Goal: Transaction & Acquisition: Purchase product/service

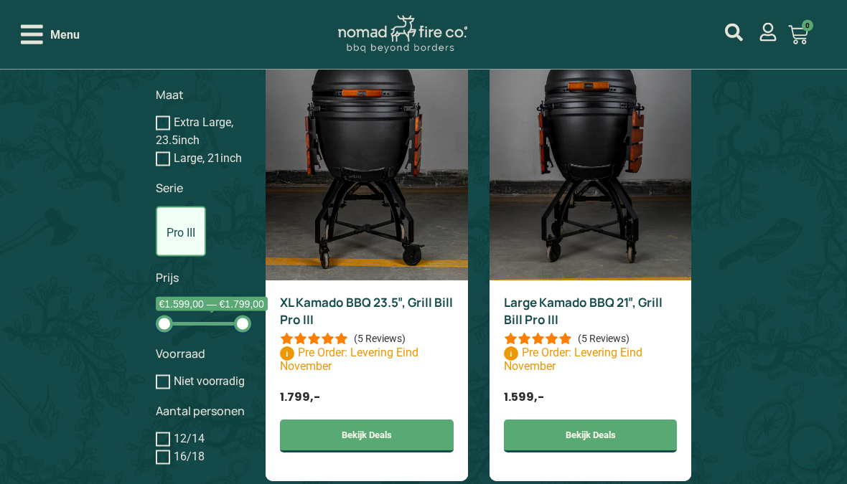
scroll to position [1271, 0]
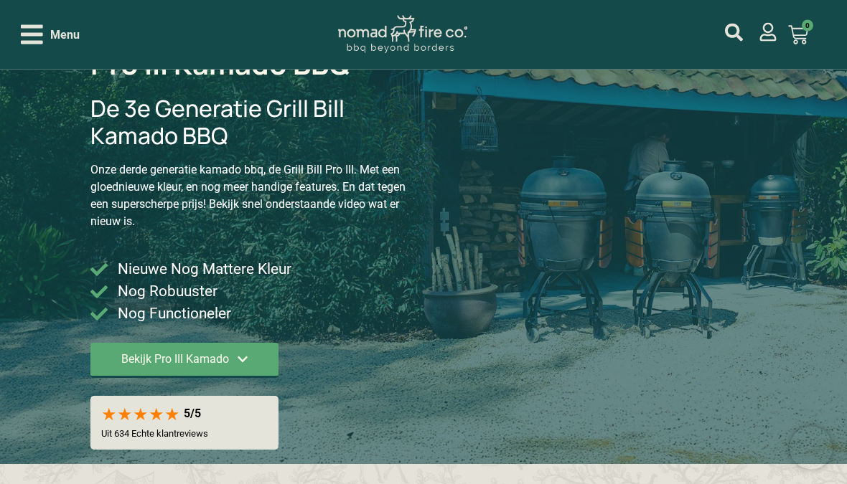
click at [37, 34] on icon "Open/Close Menu" at bounding box center [32, 34] width 22 height 19
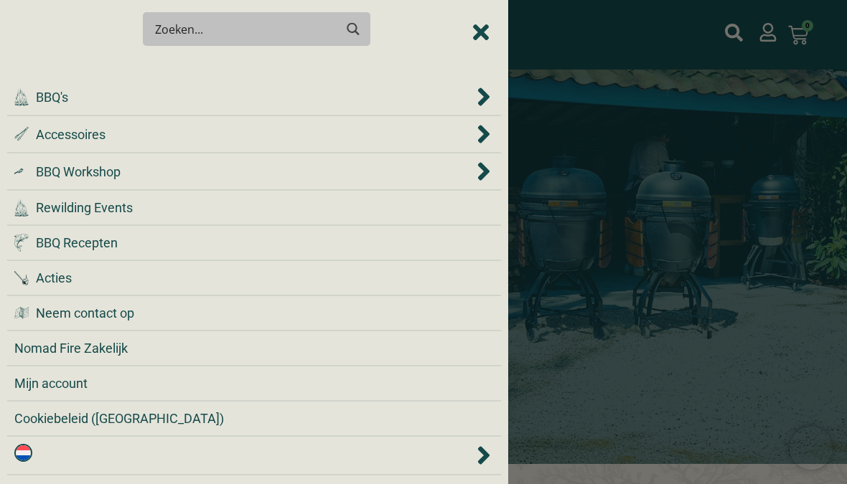
click at [74, 101] on div ".cls-1 { fill: #042e2c; } BBQ's" at bounding box center [243, 97] width 459 height 19
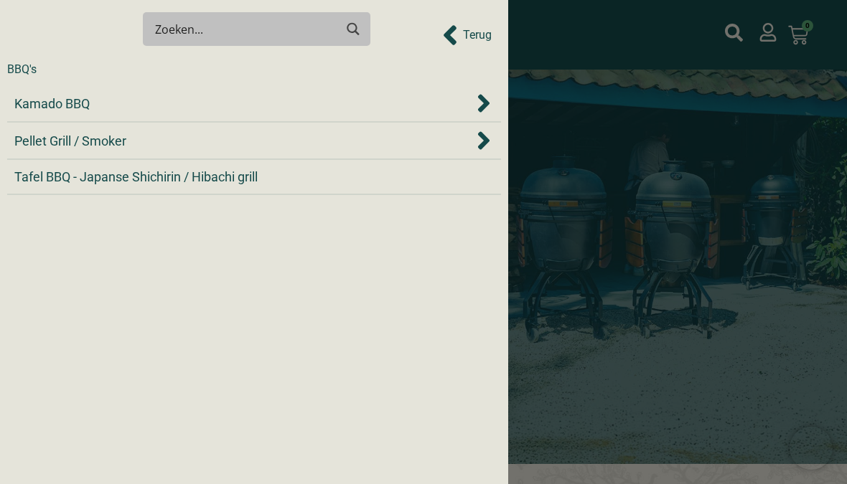
click at [480, 101] on icon "Kamado BBQ" at bounding box center [483, 103] width 14 height 29
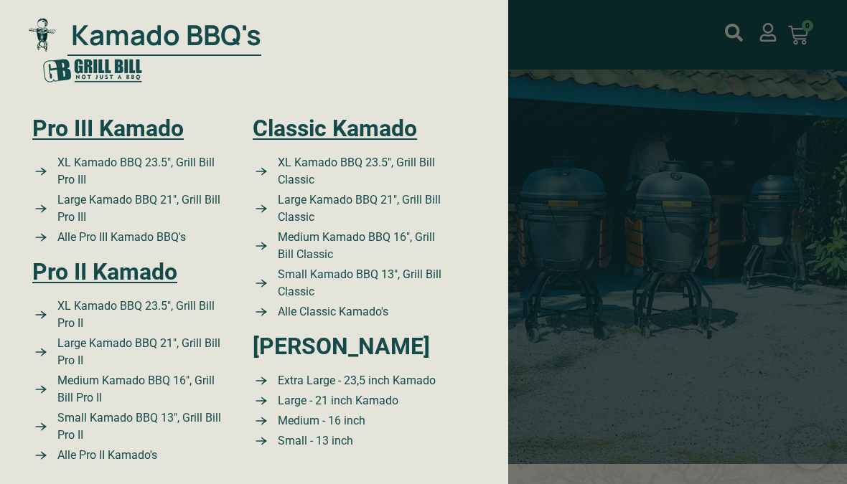
scroll to position [72, 0]
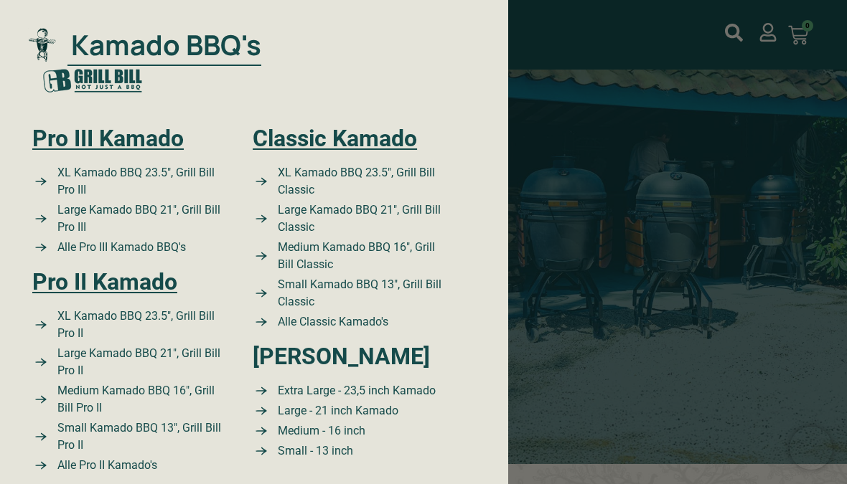
click at [119, 147] on link "Pro III Kamado" at bounding box center [107, 138] width 151 height 27
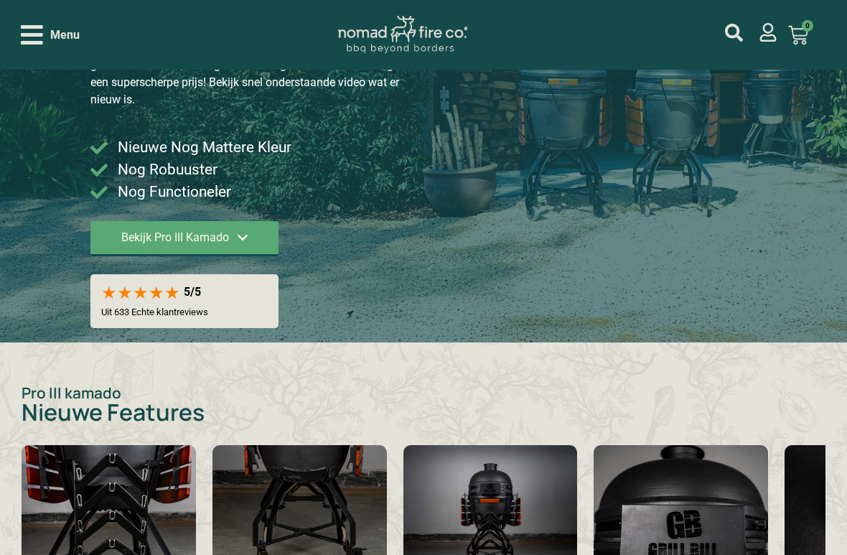
scroll to position [251, 0]
click at [229, 238] on span "Bekijk Pro III Kamado" at bounding box center [175, 237] width 108 height 11
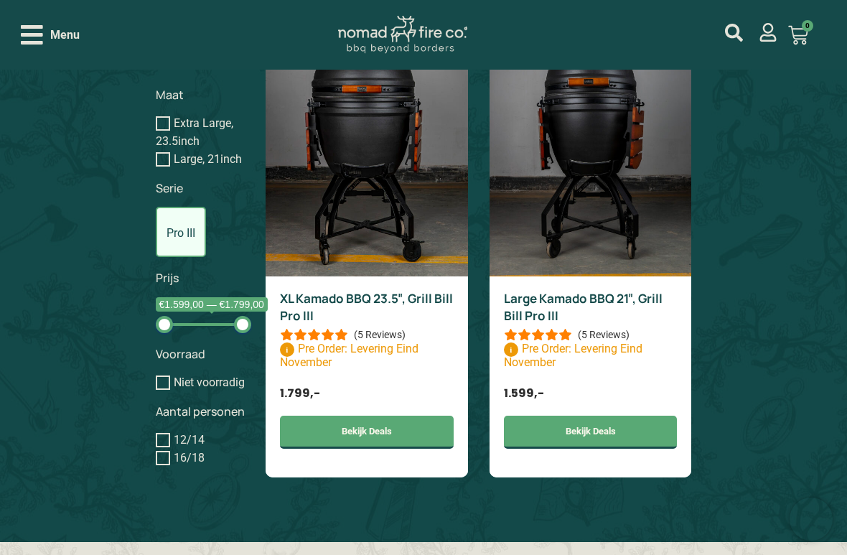
scroll to position [1289, 0]
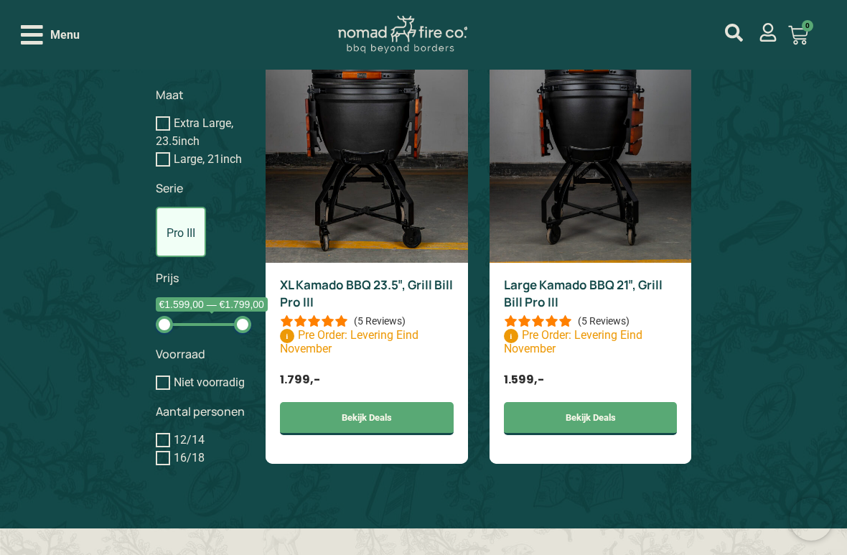
click at [583, 428] on link "Bekijk Deals" at bounding box center [591, 418] width 174 height 33
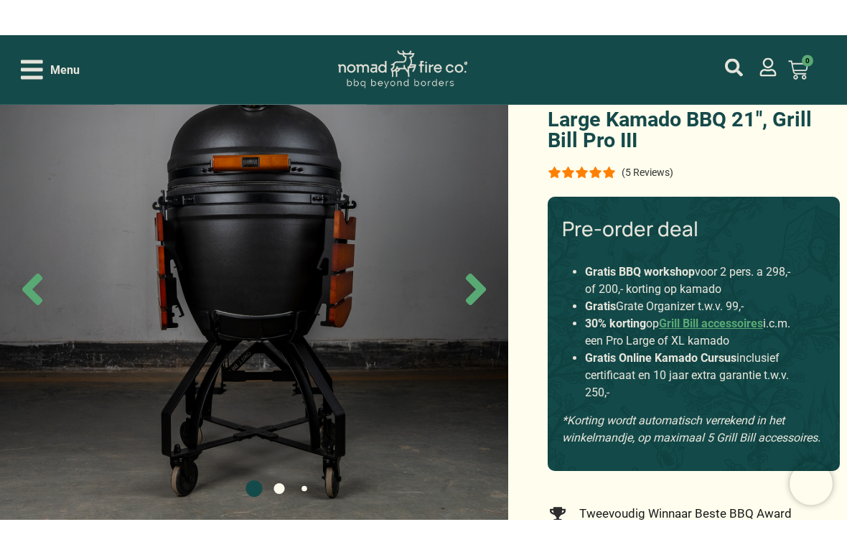
scroll to position [87, 0]
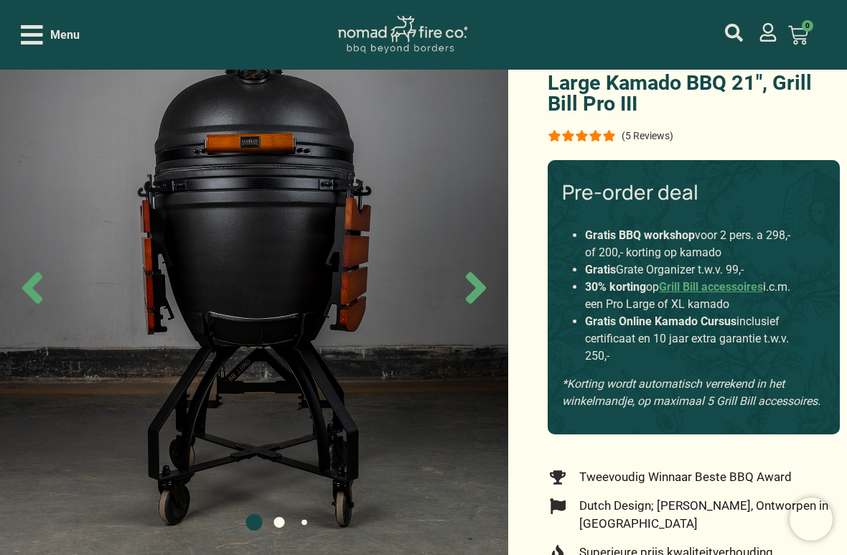
click at [470, 293] on icon "Next slide" at bounding box center [476, 288] width 20 height 32
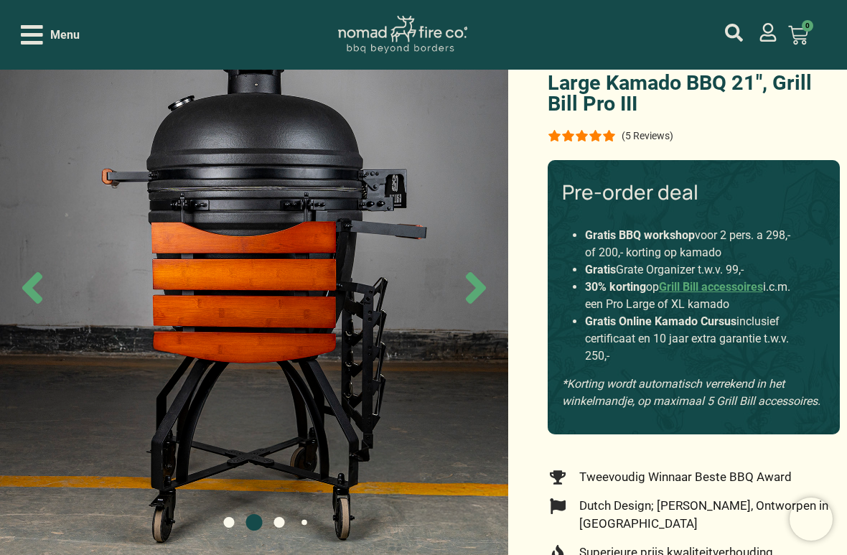
click at [474, 288] on icon "Next slide" at bounding box center [476, 288] width 50 height 50
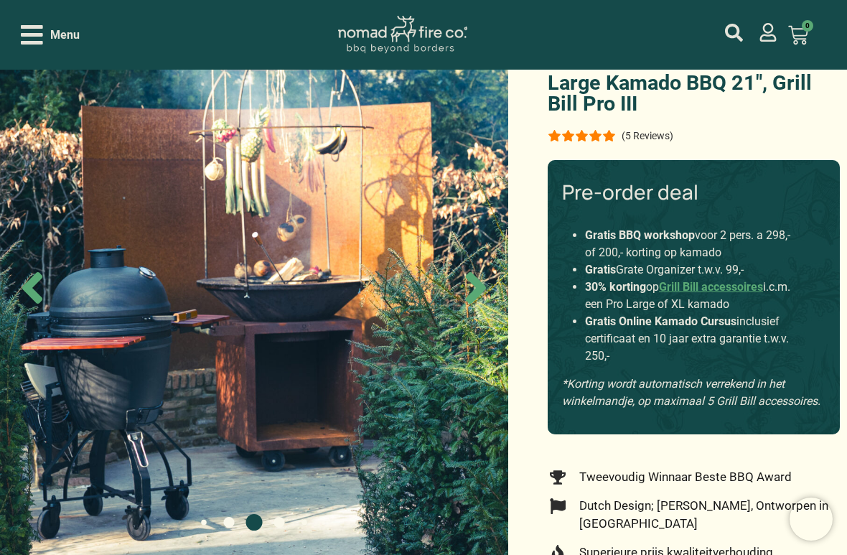
click at [481, 321] on img at bounding box center [254, 287] width 508 height 555
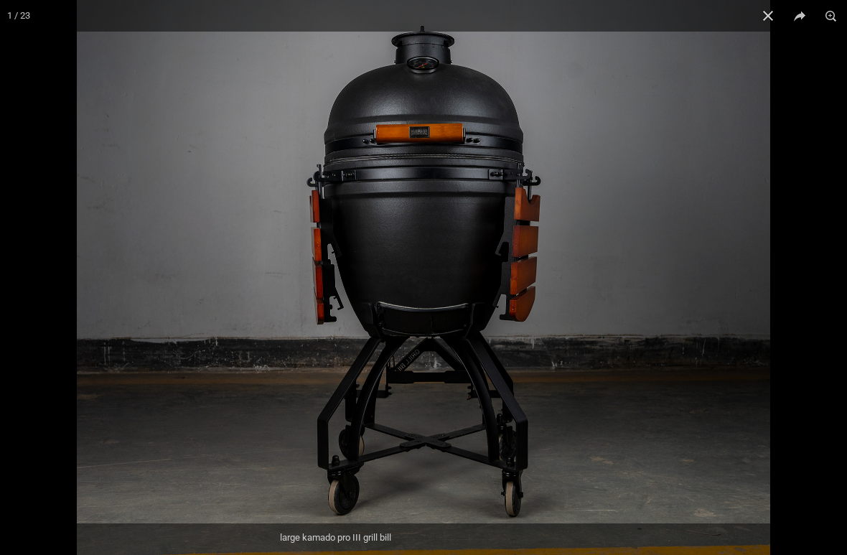
click at [764, 23] on button "Close (Esc)" at bounding box center [768, 16] width 32 height 32
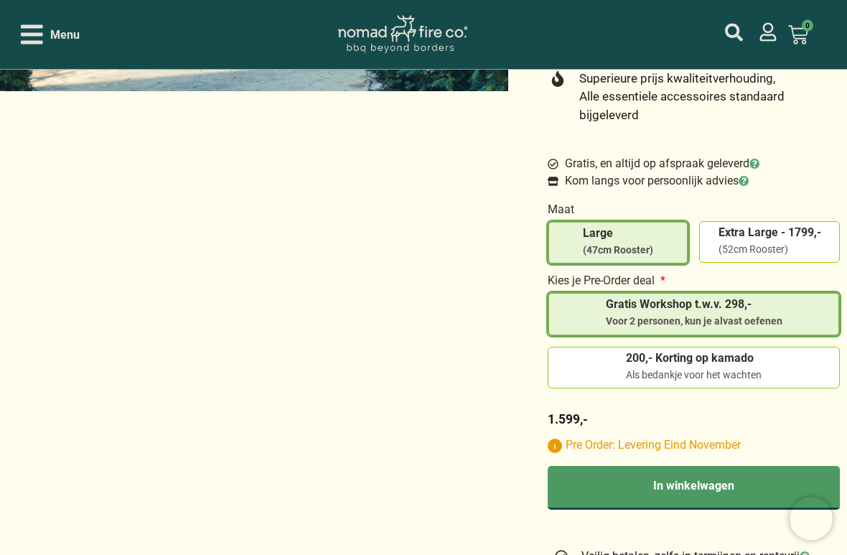
scroll to position [560, 0]
click at [705, 368] on div "Als bedankje voor het wachten" at bounding box center [694, 375] width 136 height 14
click at [0, 0] on input "200,- Korting op kamado Als bedankje voor het wachten" at bounding box center [0, 0] width 0 height 0
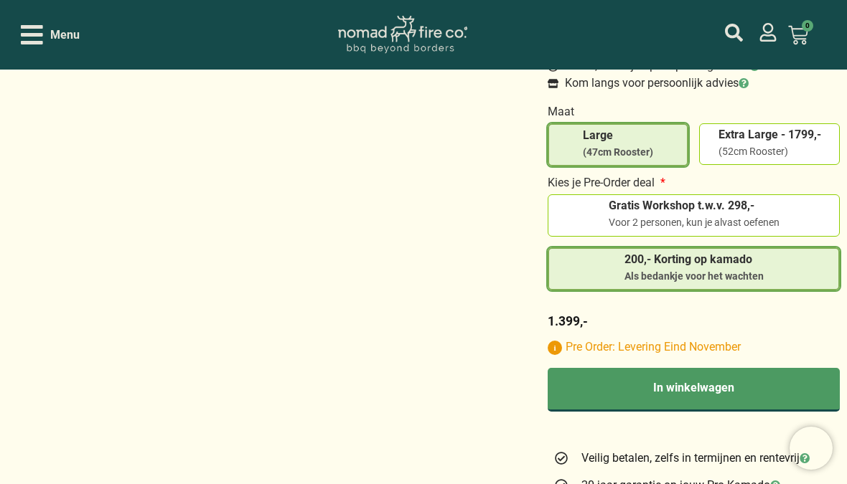
scroll to position [657, 0]
